Goal: Task Accomplishment & Management: Manage account settings

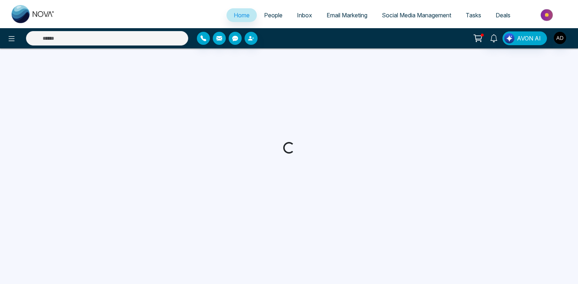
select select "*"
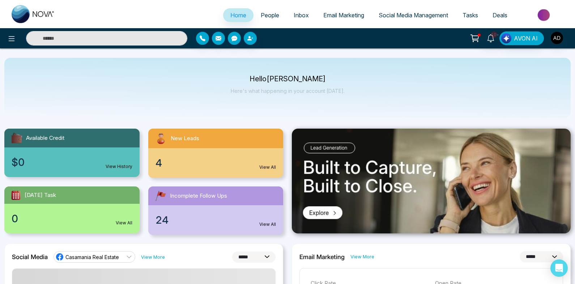
click at [153, 41] on input "text" at bounding box center [106, 38] width 161 height 14
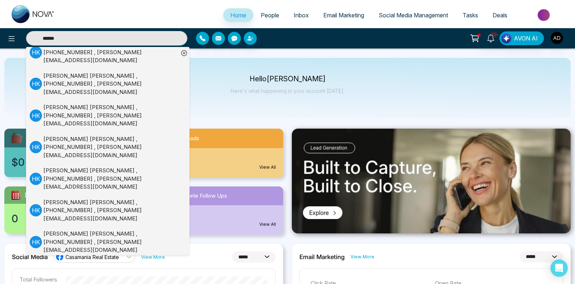
scroll to position [97, 0]
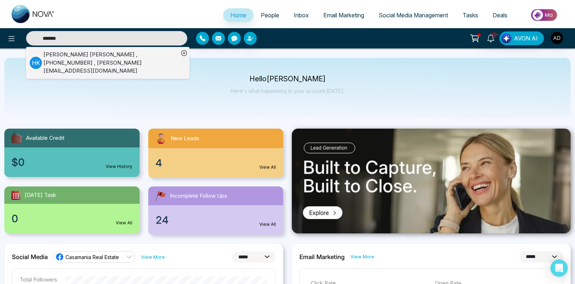
type input "*******"
click at [123, 62] on div "Hardik Kumar , +14168737383 , hardik@peregrine-it.com" at bounding box center [110, 63] width 135 height 25
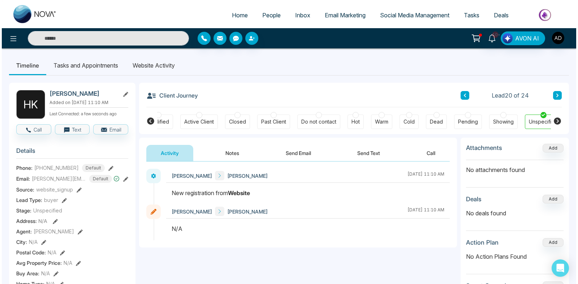
scroll to position [0, 140]
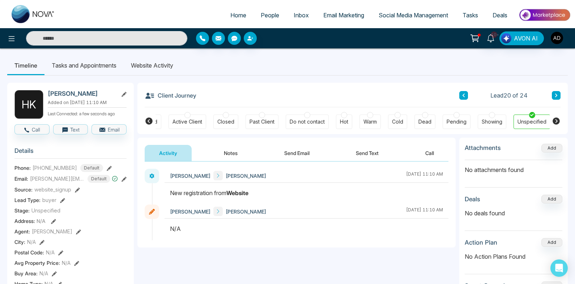
click at [265, 12] on span "People" at bounding box center [270, 15] width 18 height 7
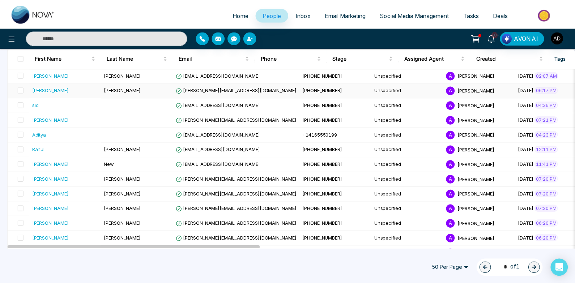
scroll to position [68, 0]
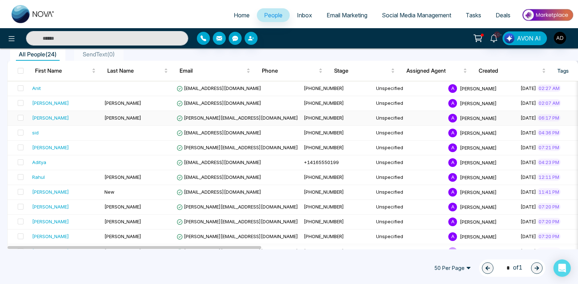
click at [46, 115] on div "Hardik" at bounding box center [50, 117] width 37 height 7
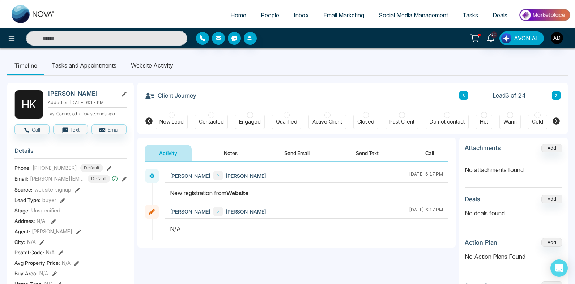
click at [232, 14] on span "Home" at bounding box center [238, 15] width 16 height 7
select select "*"
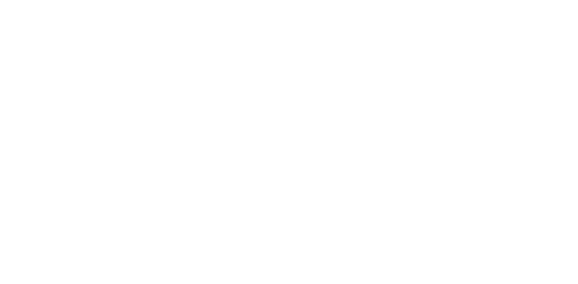
select select "*"
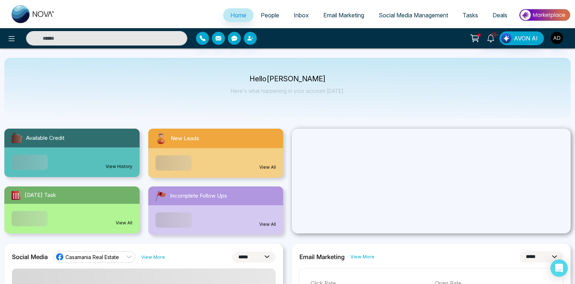
click at [271, 13] on span "People" at bounding box center [270, 15] width 18 height 7
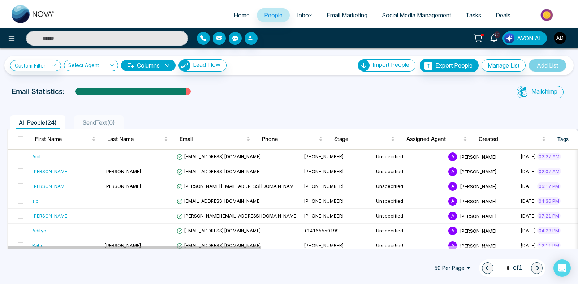
click at [297, 16] on span "Inbox" at bounding box center [304, 15] width 15 height 7
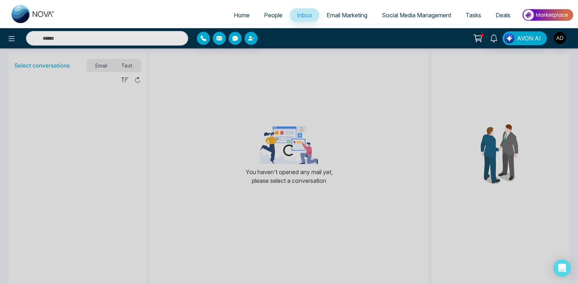
click at [274, 17] on span "People" at bounding box center [273, 15] width 18 height 7
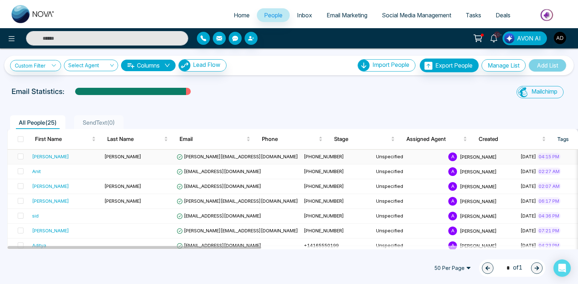
click at [36, 156] on div "Hardik" at bounding box center [50, 156] width 37 height 7
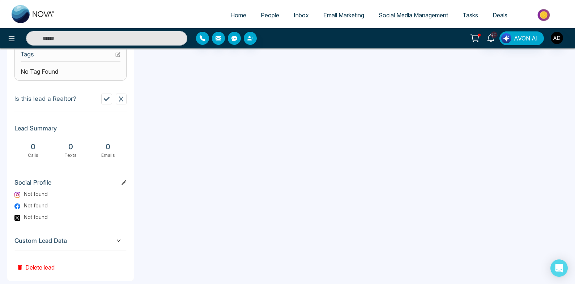
scroll to position [321, 0]
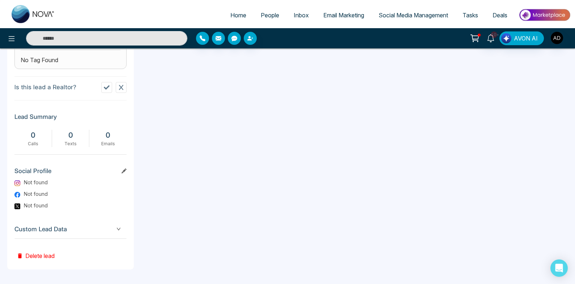
click at [33, 253] on button "Delete lead" at bounding box center [35, 250] width 42 height 23
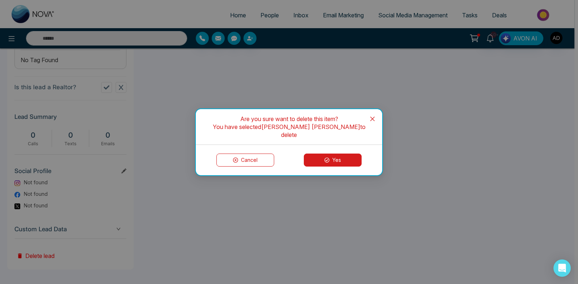
click at [337, 157] on button "Yes" at bounding box center [333, 160] width 58 height 13
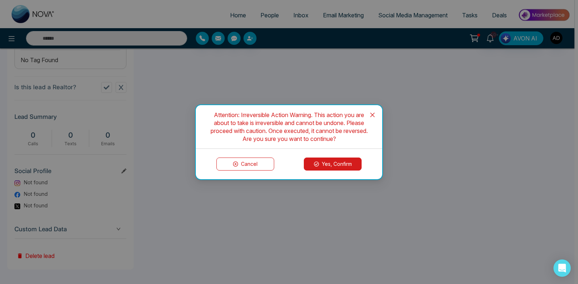
click at [338, 167] on button "Yes, Confirm" at bounding box center [333, 164] width 58 height 13
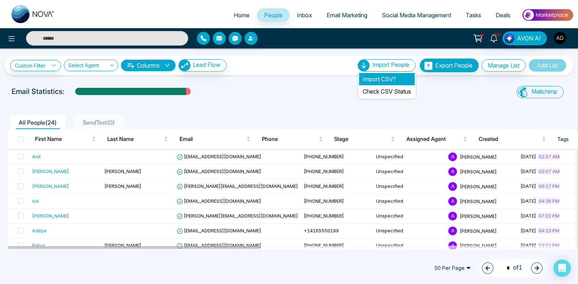
click at [386, 78] on li "Import CSV?" at bounding box center [387, 79] width 56 height 12
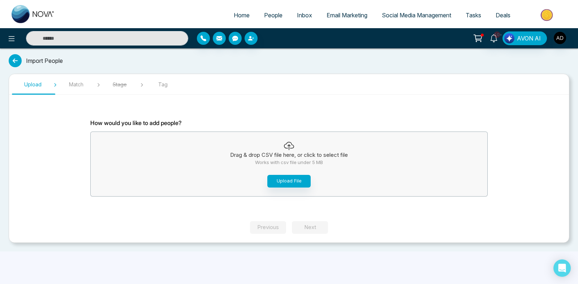
click at [292, 188] on div "Drag & drop CSV file here, or click to select file Works with csv file under 5 …" at bounding box center [289, 164] width 397 height 61
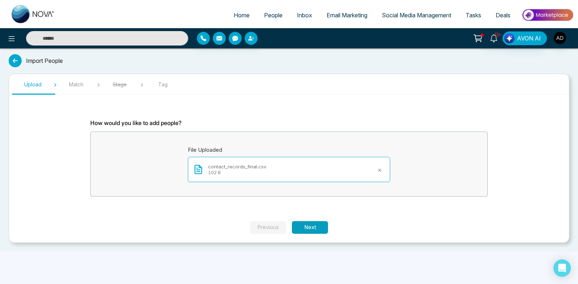
click at [311, 226] on button "Next" at bounding box center [310, 227] width 36 height 13
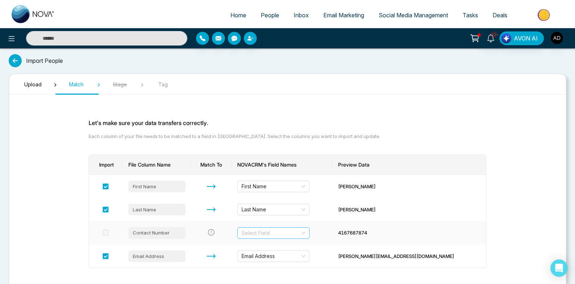
click at [300, 230] on input "search" at bounding box center [270, 233] width 59 height 11
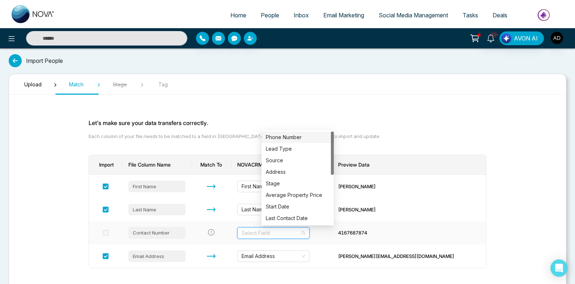
click at [292, 136] on div "Phone Number" at bounding box center [298, 137] width 64 height 8
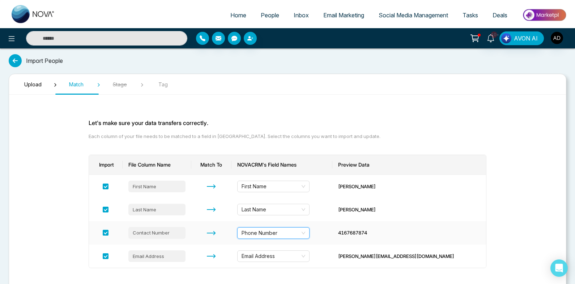
scroll to position [41, 0]
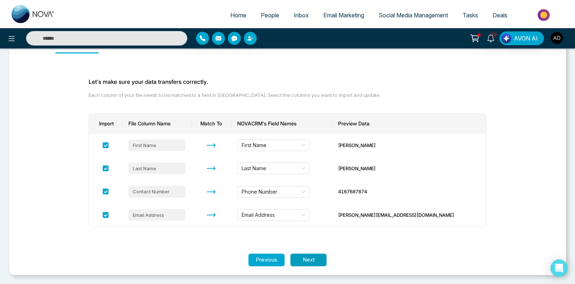
click at [310, 258] on button "Next" at bounding box center [308, 260] width 36 height 13
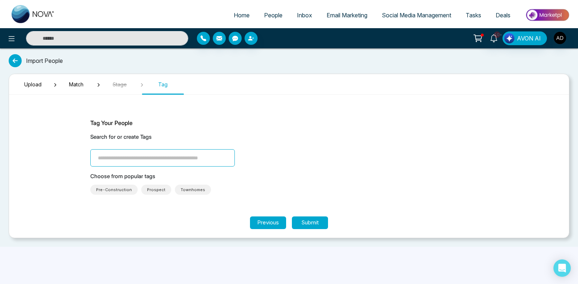
click at [124, 185] on span "Pre-Construction" at bounding box center [113, 190] width 47 height 10
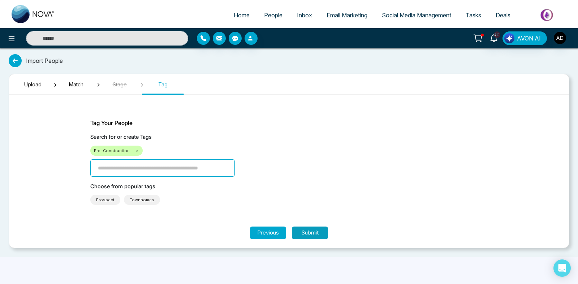
click at [314, 234] on button "Submit" at bounding box center [310, 233] width 36 height 13
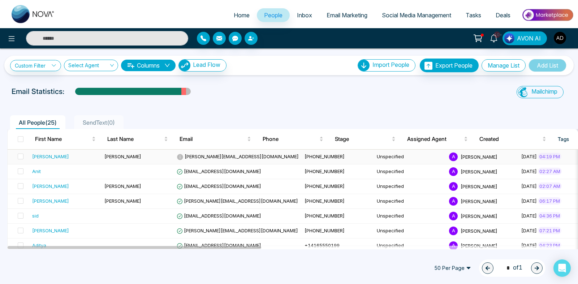
click at [45, 158] on div "Hardik" at bounding box center [50, 156] width 37 height 7
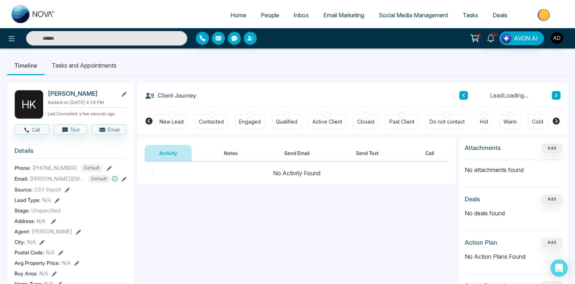
scroll to position [320, 0]
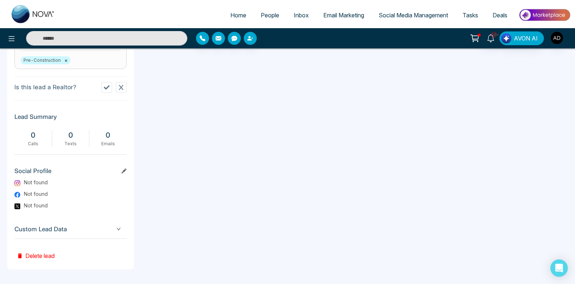
click at [43, 259] on button "Delete lead" at bounding box center [35, 250] width 42 height 23
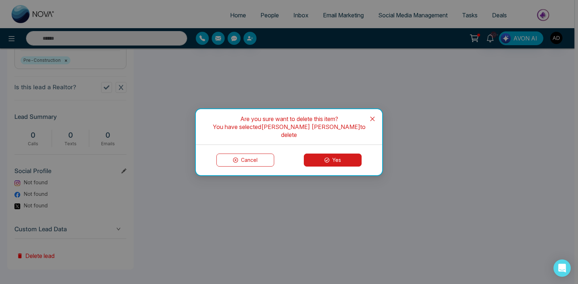
click at [340, 157] on button "Yes" at bounding box center [333, 160] width 58 height 13
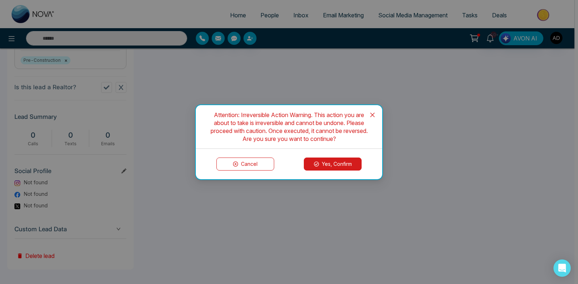
click at [337, 169] on button "Yes, Confirm" at bounding box center [333, 164] width 58 height 13
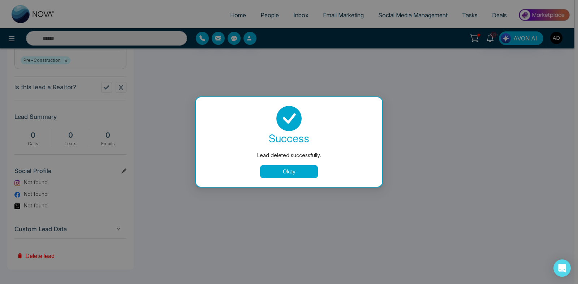
click at [292, 171] on button "Okay" at bounding box center [289, 171] width 58 height 13
